Goal: Check status

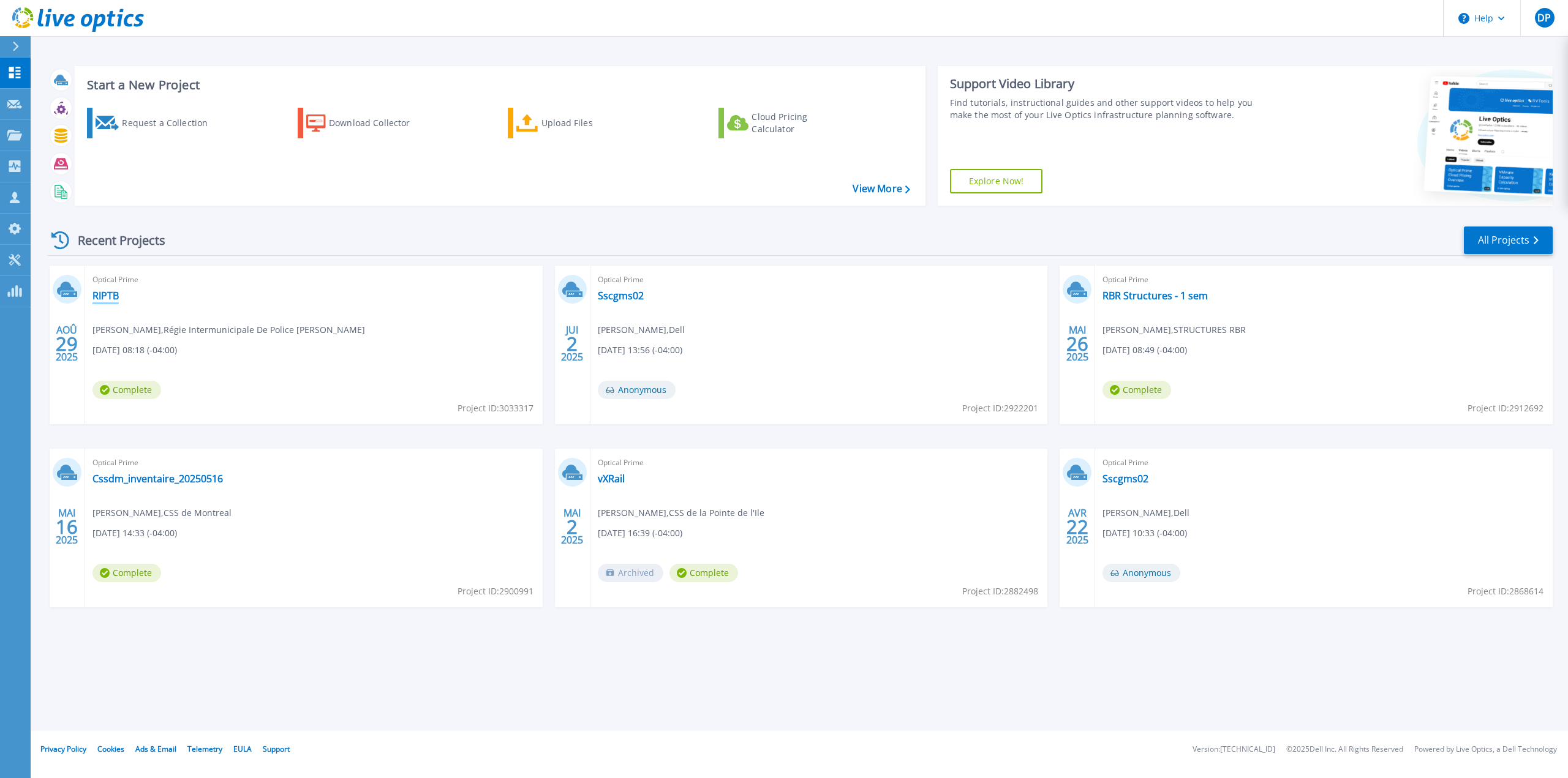
click at [111, 298] on link "RIPTB" at bounding box center [106, 295] width 26 height 12
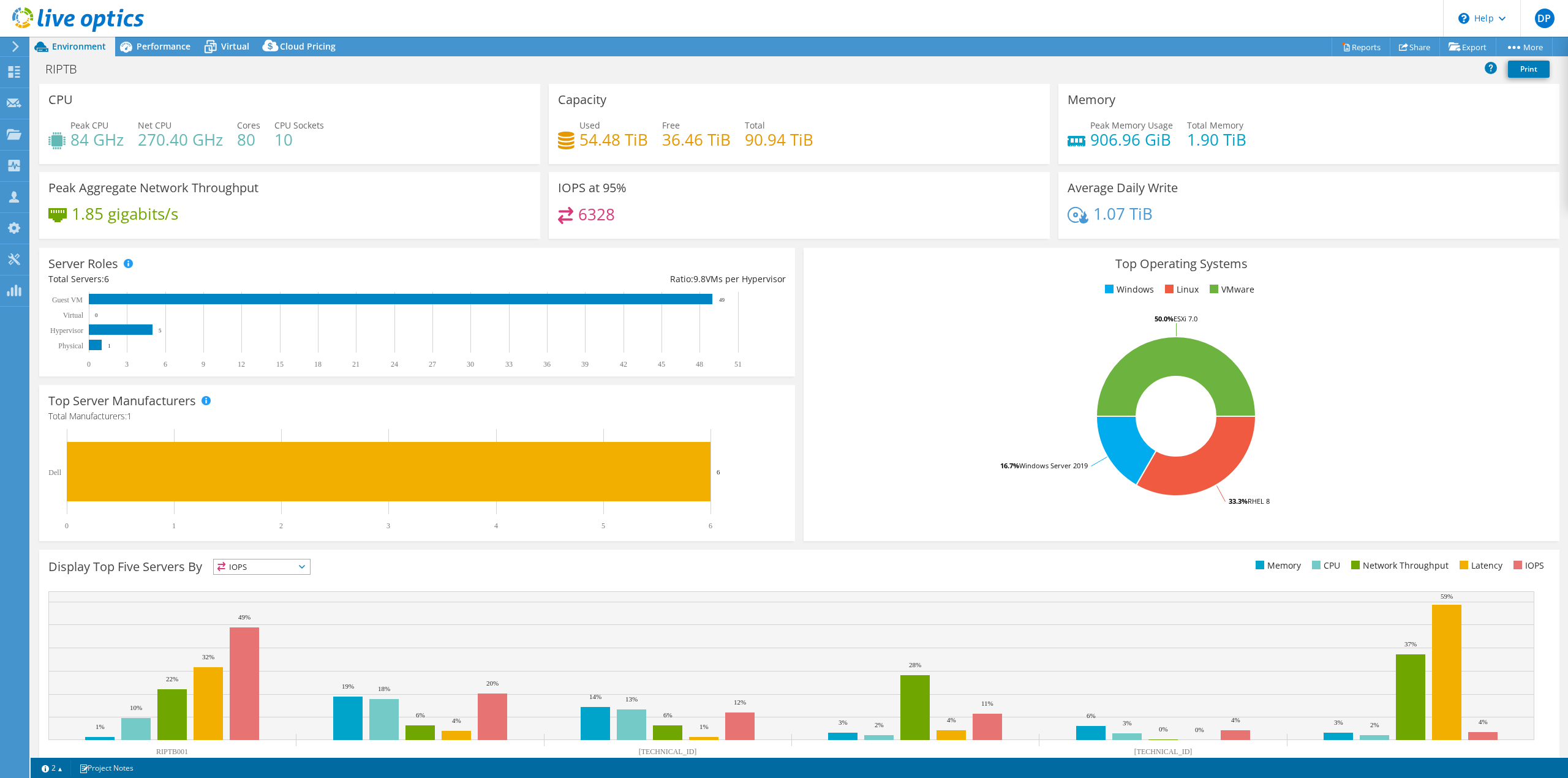
select select "[GEOGRAPHIC_DATA]"
select select "USD"
click at [162, 49] on span "Performance" at bounding box center [163, 46] width 53 height 11
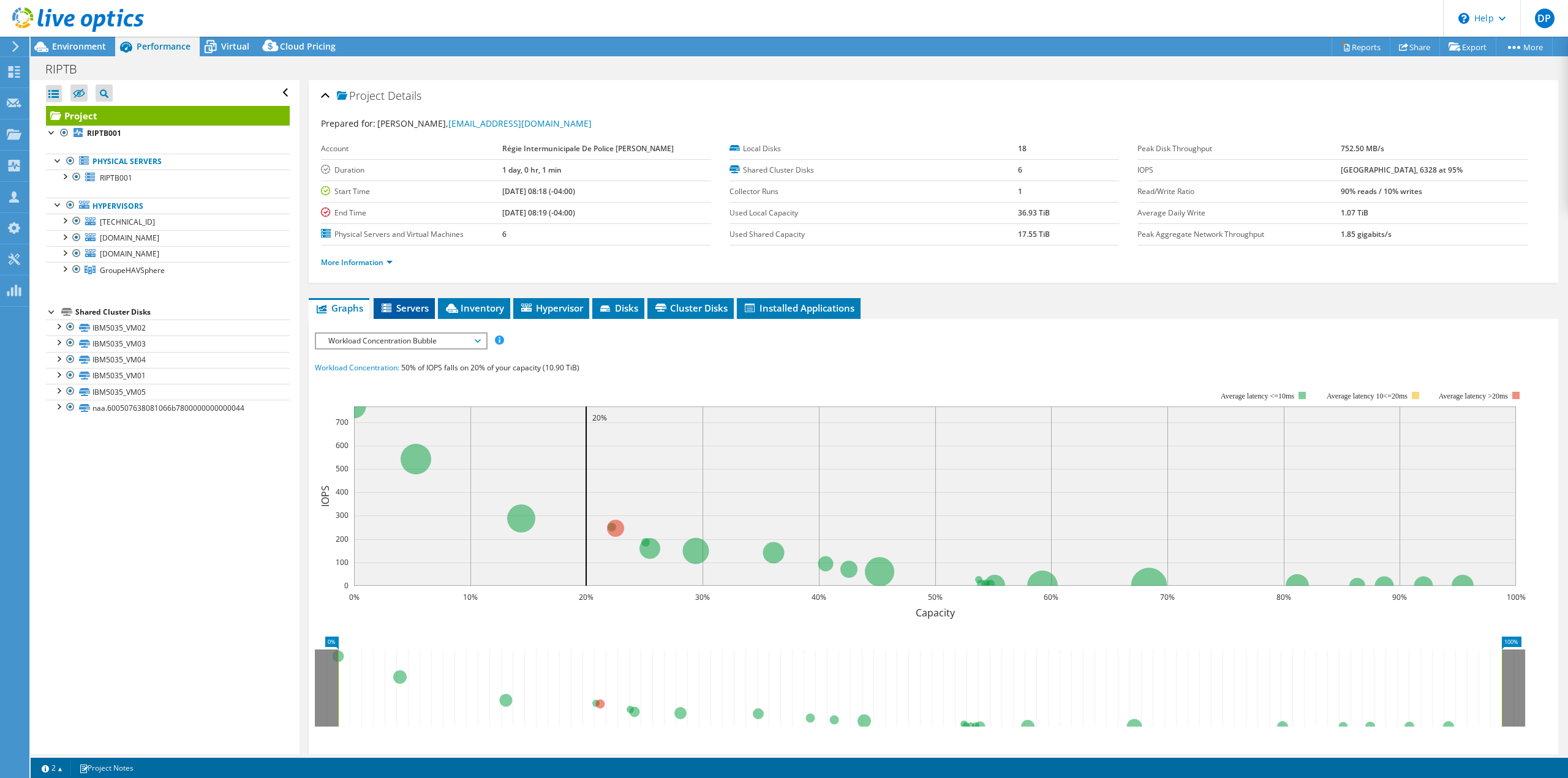
click at [407, 308] on span "Servers" at bounding box center [404, 307] width 49 height 12
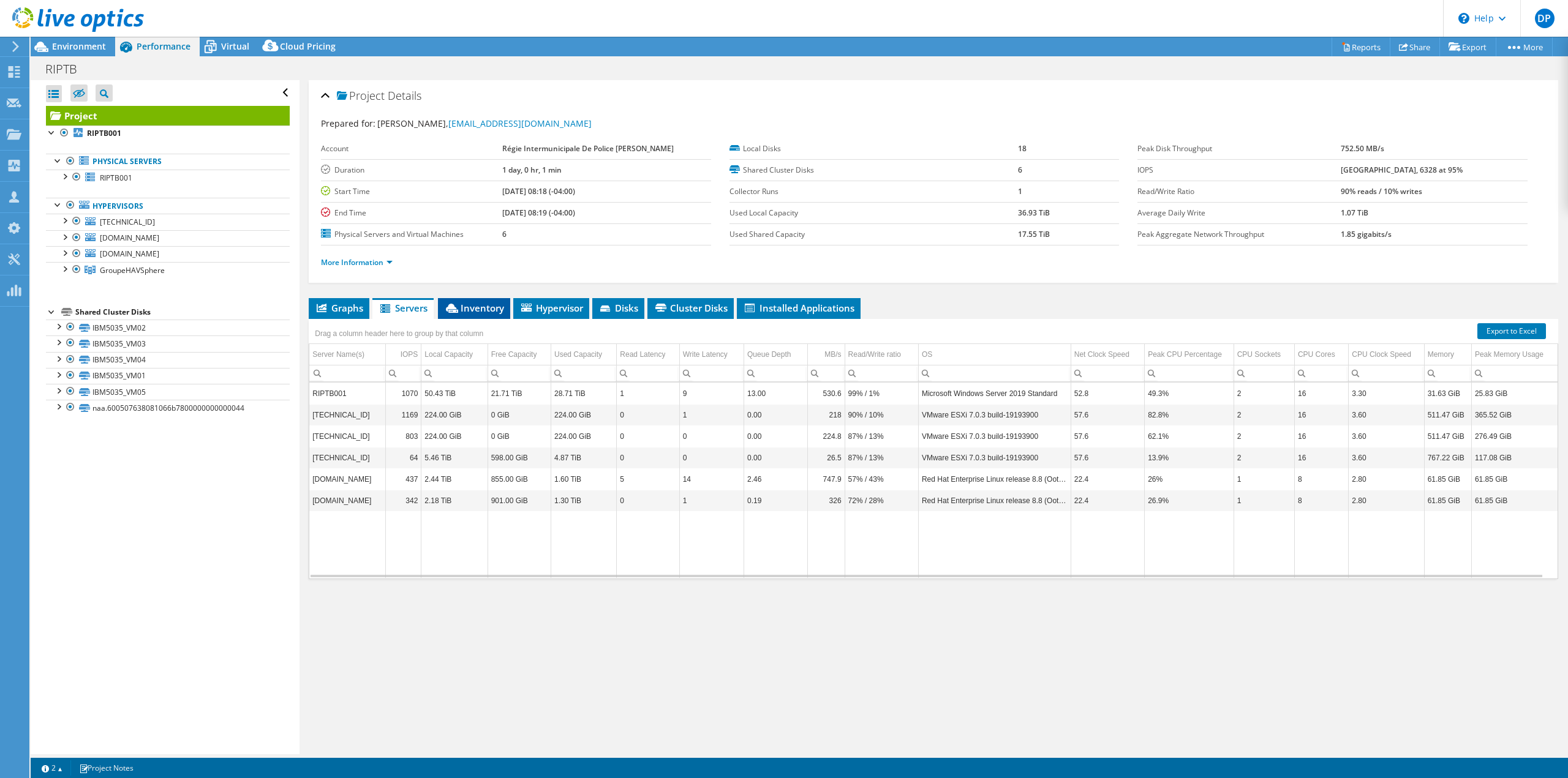
click at [486, 306] on span "Inventory" at bounding box center [474, 307] width 60 height 12
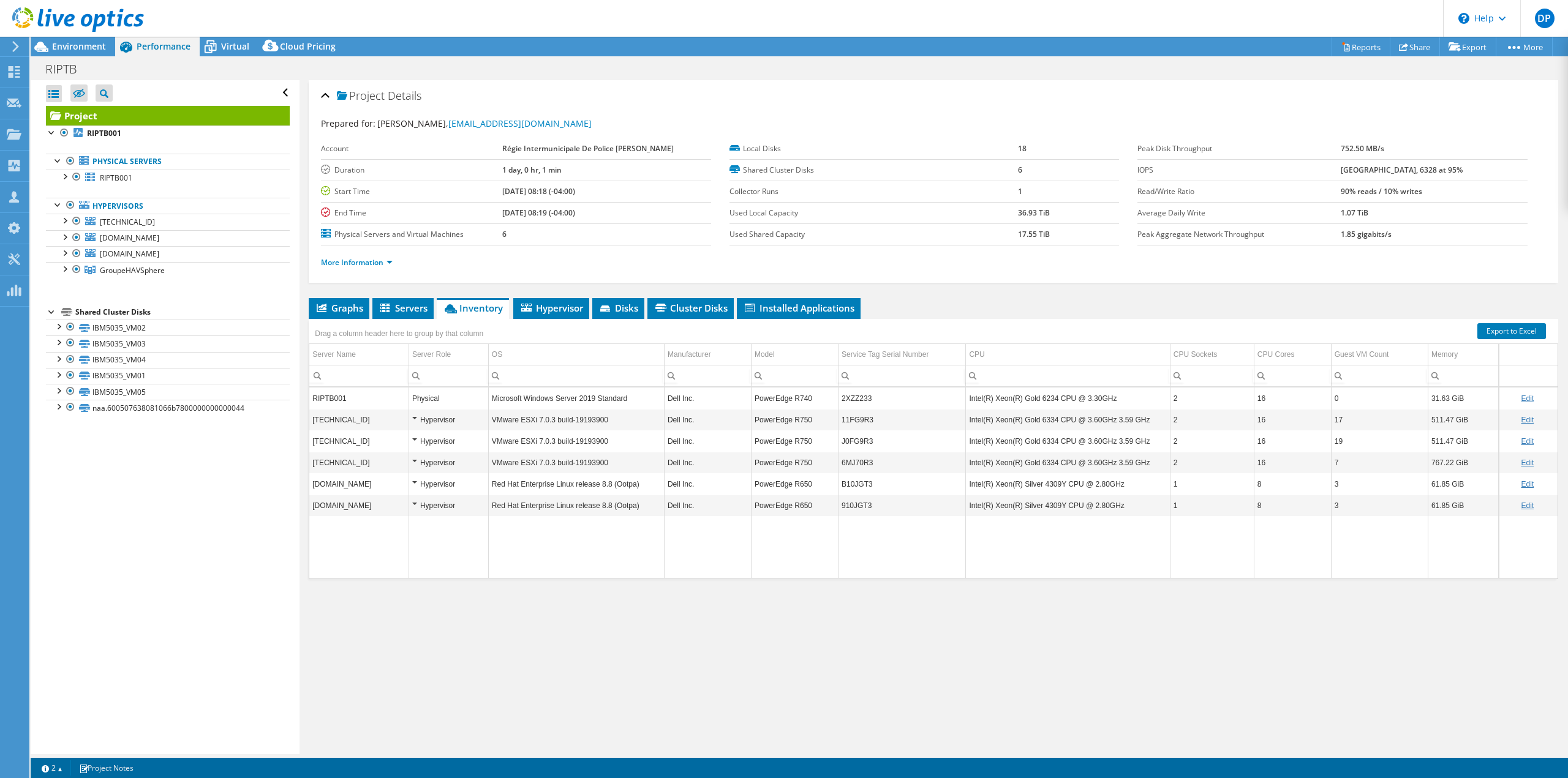
click at [1366, 607] on div "Project Details Prepared for: [PERSON_NAME], [EMAIL_ADDRESS][DOMAIN_NAME] Accou…" at bounding box center [933, 417] width 1268 height 674
click at [65, 269] on div at bounding box center [64, 267] width 12 height 12
